Goal: Register for event/course

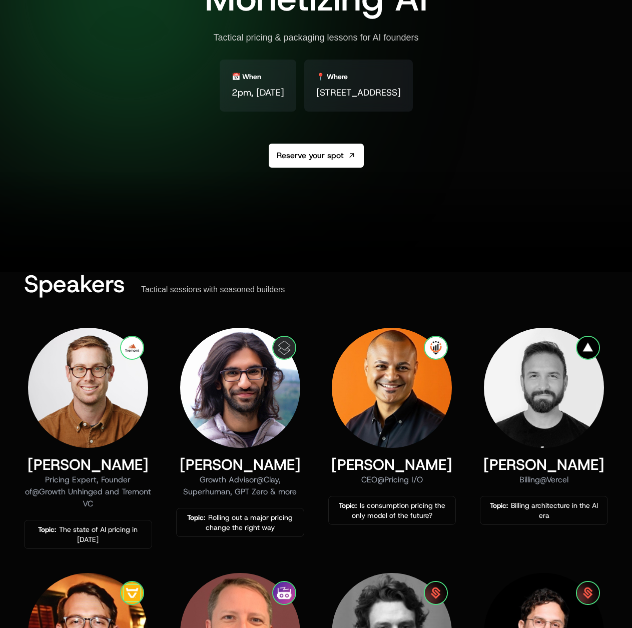
scroll to position [150, 0]
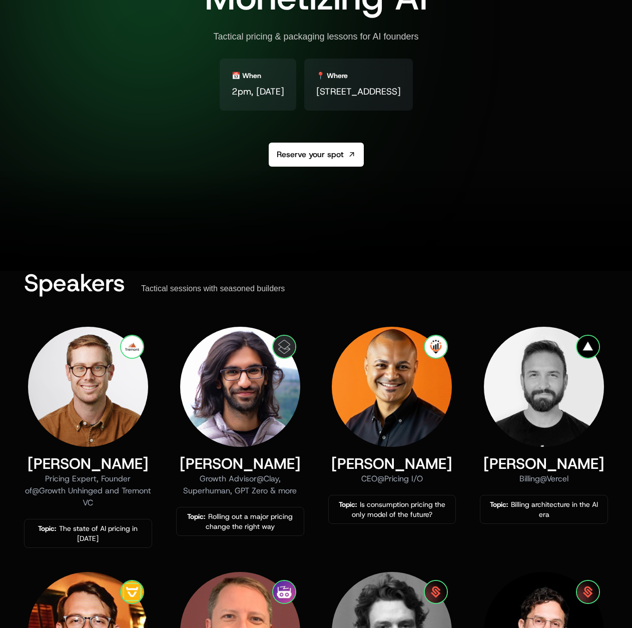
click at [140, 495] on div "Pricing Expert, Founder of @ Growth Unhinged and Tremont VC" at bounding box center [88, 491] width 128 height 36
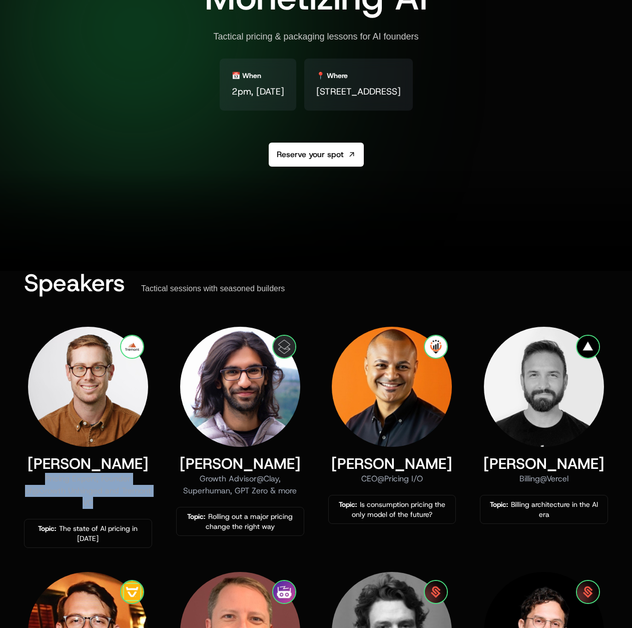
click at [140, 495] on div "Pricing Expert, Founder of @ Growth Unhinged and Tremont VC" at bounding box center [88, 491] width 128 height 36
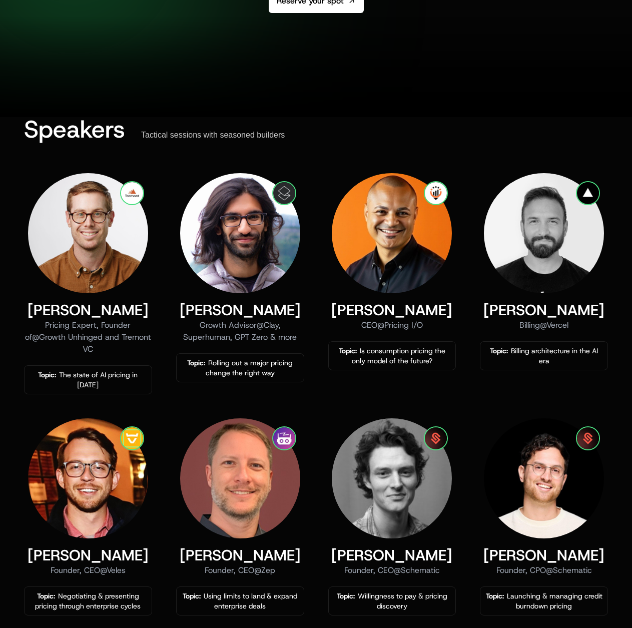
scroll to position [400, 0]
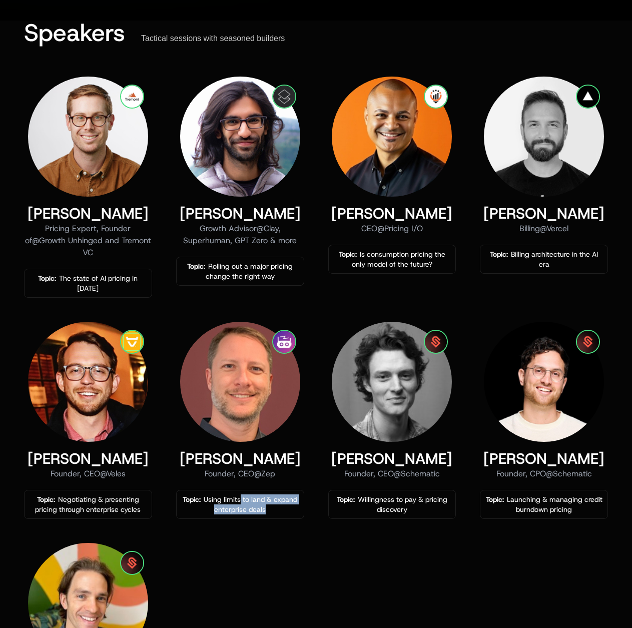
drag, startPoint x: 240, startPoint y: 488, endPoint x: 272, endPoint y: 499, distance: 34.0
click at [272, 499] on div "Topic: Using limits to land & expand enterprise deals" at bounding box center [240, 505] width 119 height 20
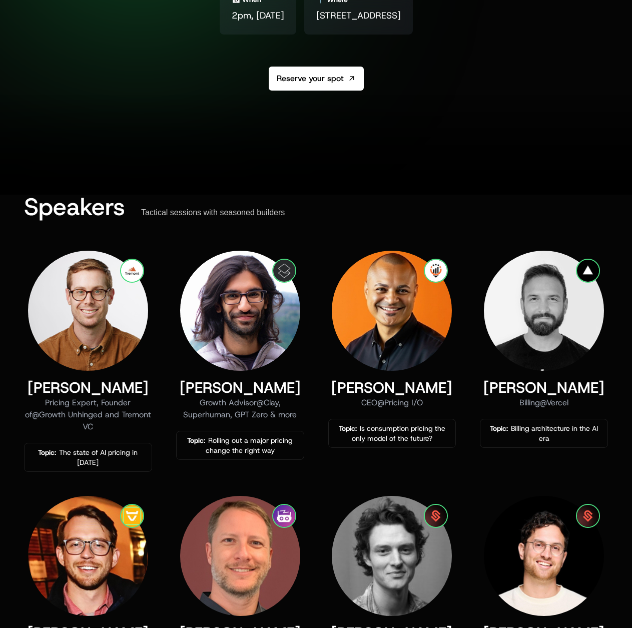
scroll to position [225, 0]
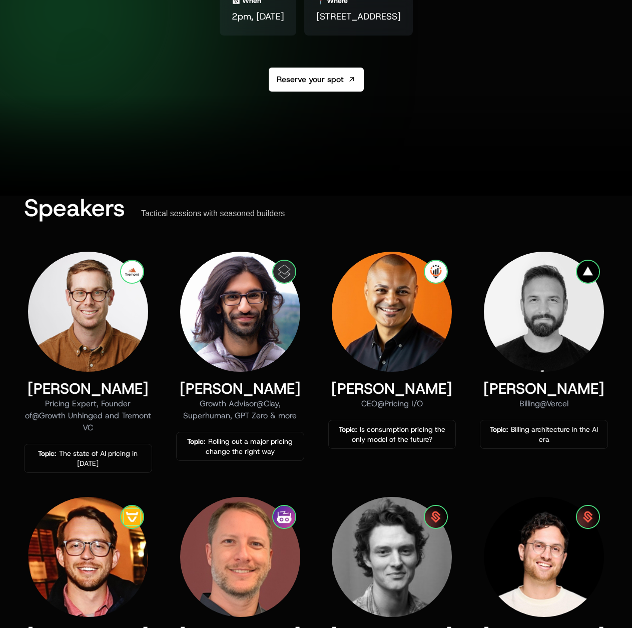
click at [415, 151] on div at bounding box center [316, 146] width 632 height 100
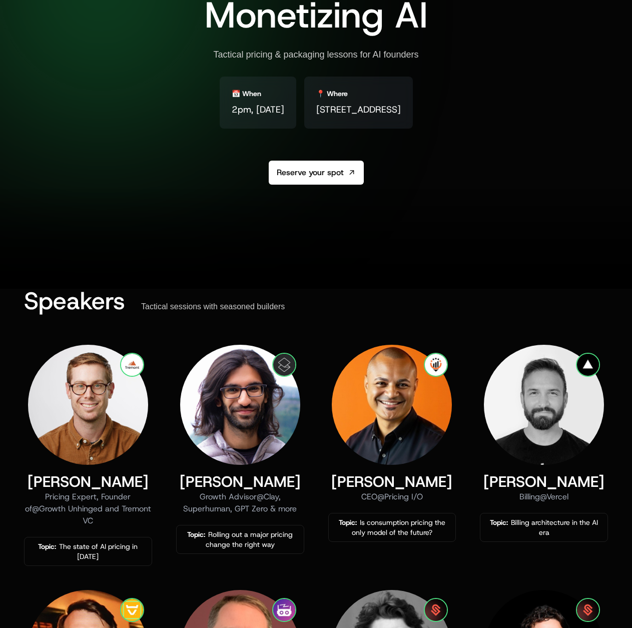
scroll to position [0, 0]
